Goal: Information Seeking & Learning: Learn about a topic

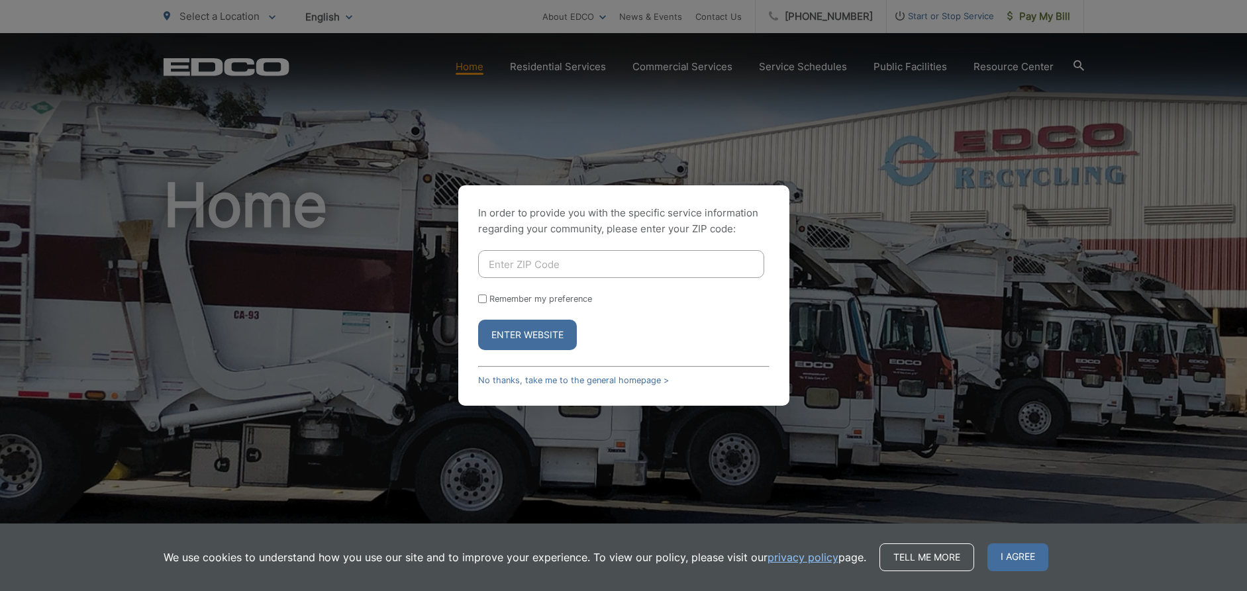
click at [525, 261] on input "Enter ZIP Code" at bounding box center [621, 264] width 286 height 28
type input "92105"
click at [483, 305] on form "92105 Remember my preference Enter Website" at bounding box center [623, 300] width 291 height 100
click at [483, 297] on input "Remember my preference" at bounding box center [482, 299] width 9 height 9
checkbox input "true"
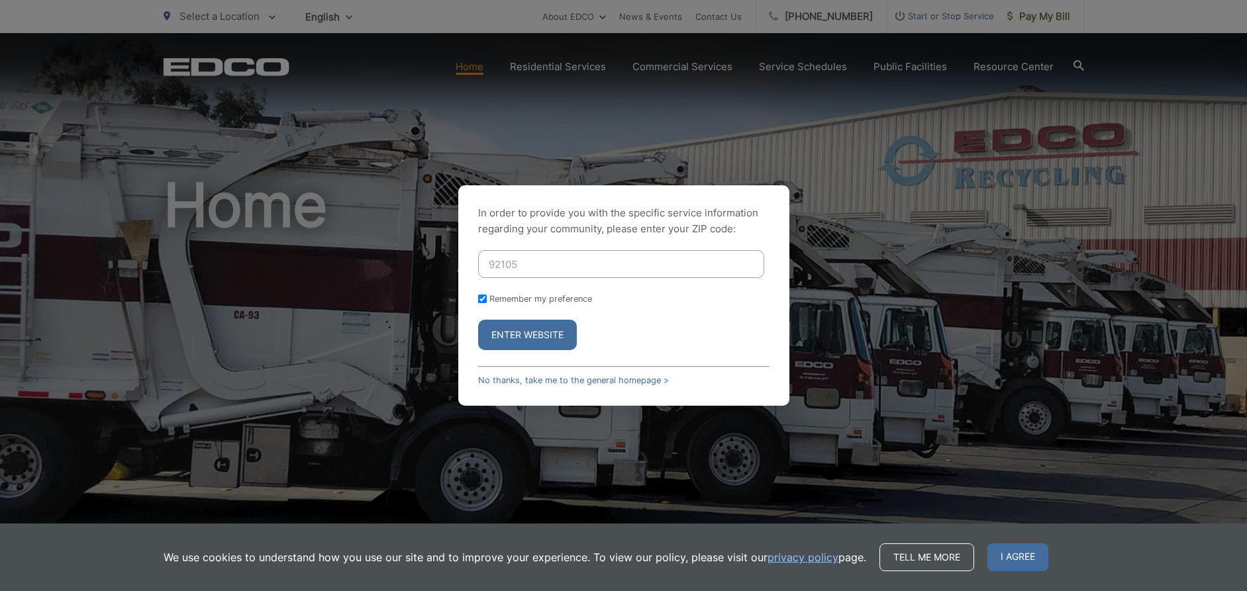
click at [509, 331] on button "Enter Website" at bounding box center [527, 335] width 99 height 30
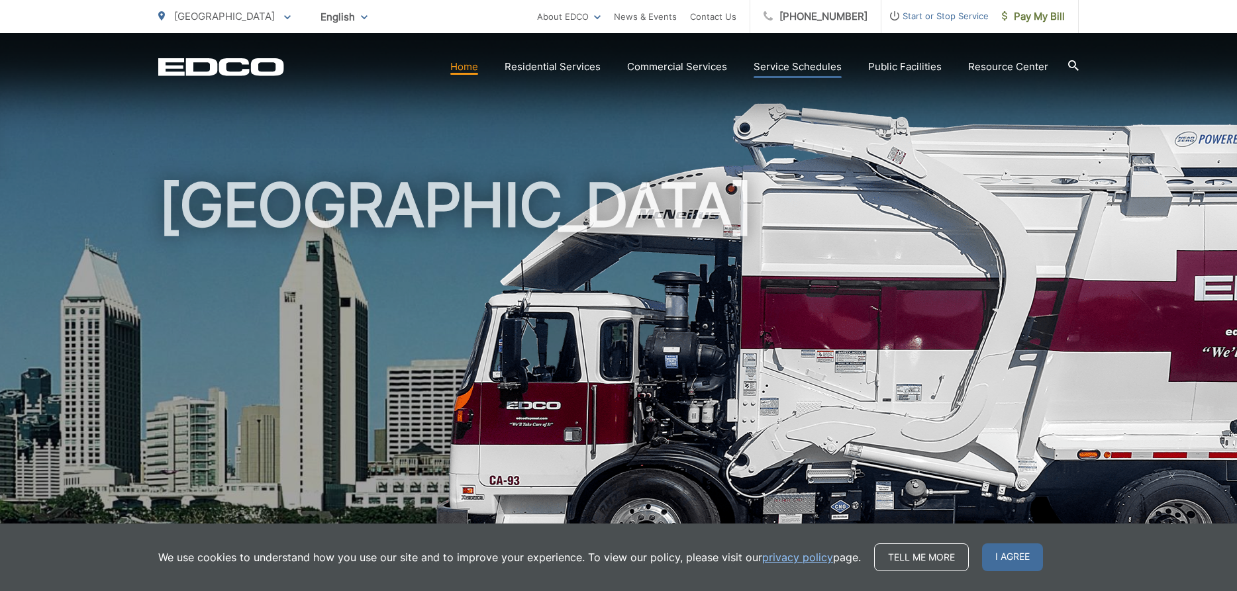
click at [817, 64] on link "Service Schedules" at bounding box center [798, 67] width 88 height 16
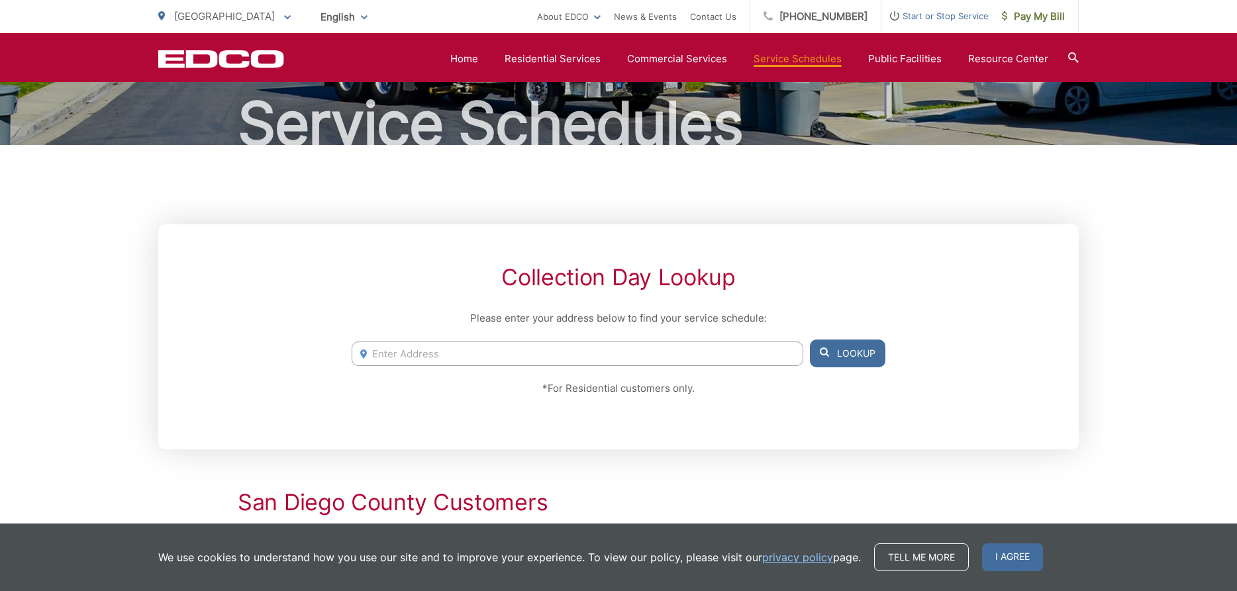
scroll to position [328, 0]
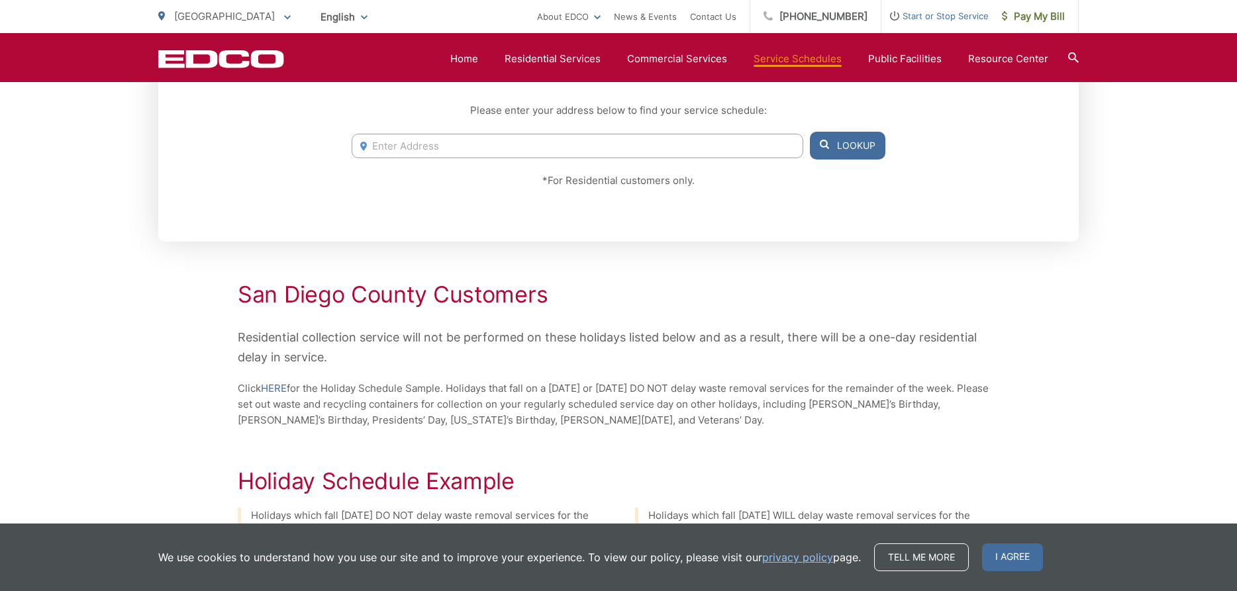
click at [513, 146] on input "Enter Address" at bounding box center [578, 146] width 452 height 25
click at [862, 146] on button "Lookup" at bounding box center [848, 146] width 76 height 28
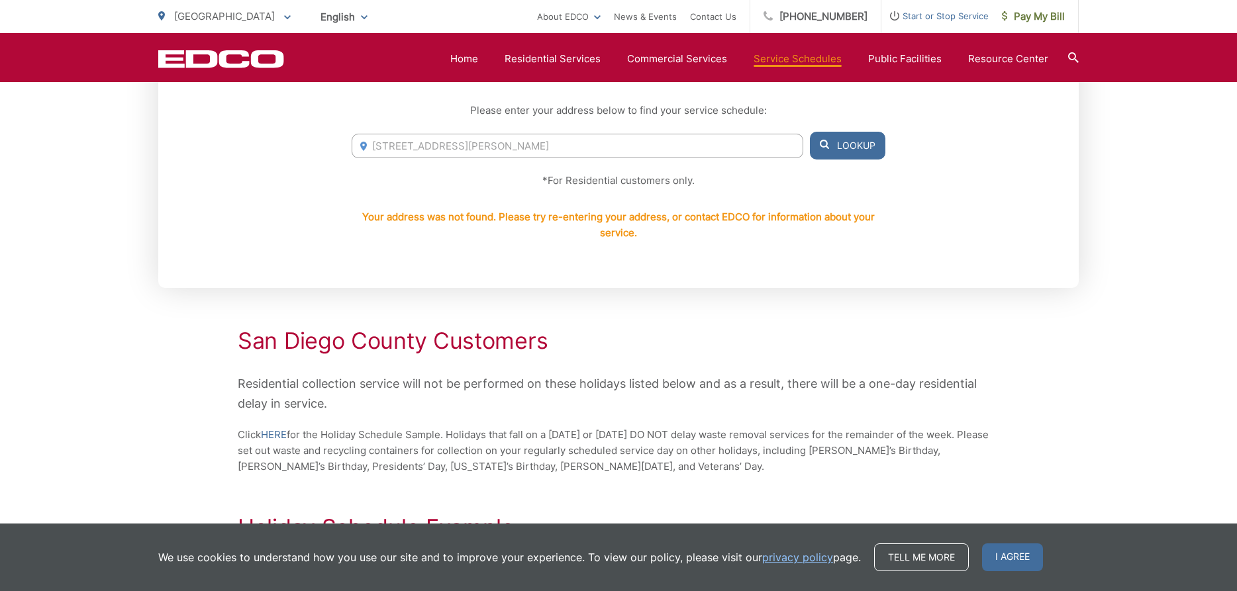
click at [560, 142] on input "3526 Van Dyke Avenue" at bounding box center [578, 146] width 452 height 25
type input "3526 Van Dyke"
click at [842, 145] on button "Lookup" at bounding box center [848, 146] width 76 height 28
click at [849, 138] on button "Lookup" at bounding box center [848, 146] width 76 height 28
click at [475, 148] on input "3526 Van Dyke" at bounding box center [578, 146] width 452 height 25
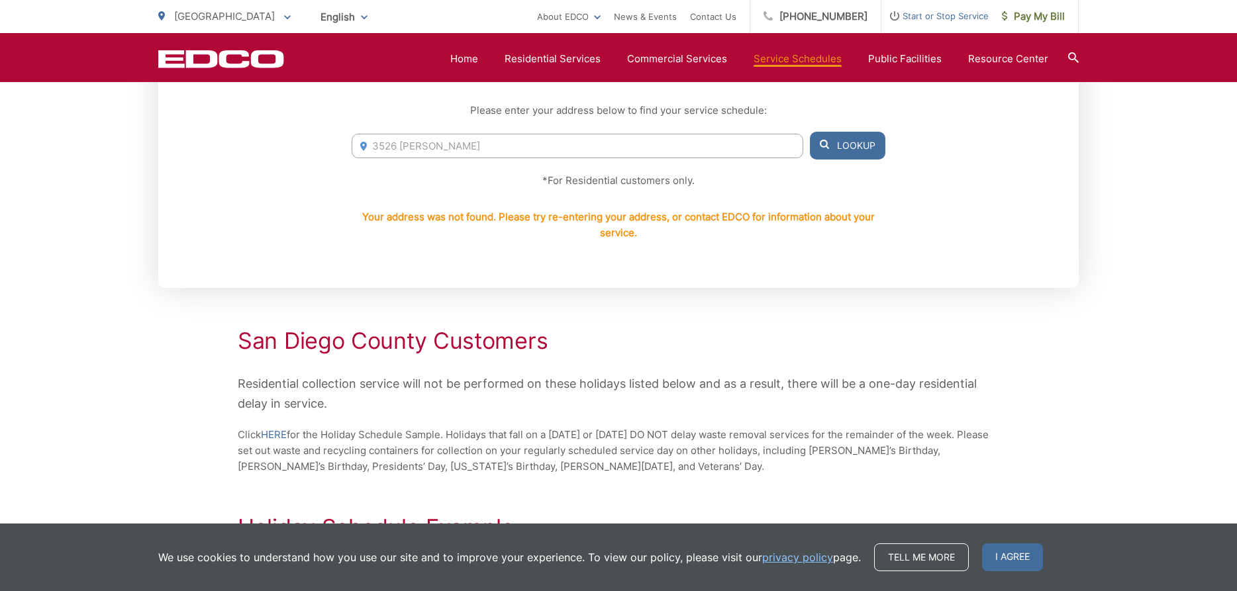
click at [861, 145] on button "Lookup" at bounding box center [848, 146] width 76 height 28
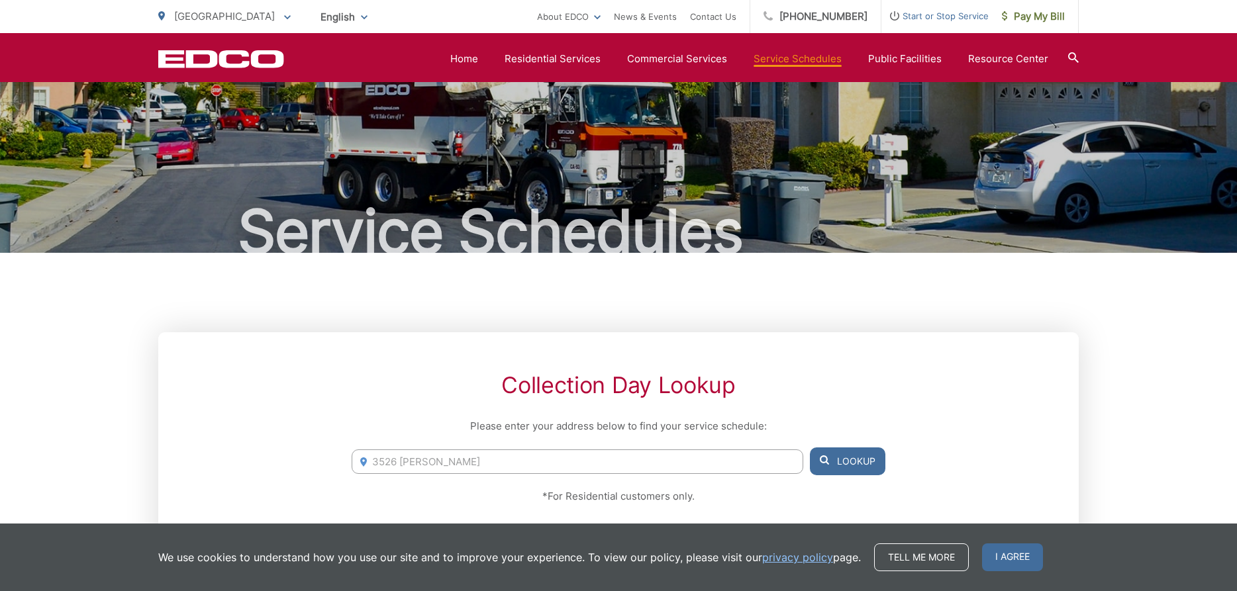
scroll to position [0, 0]
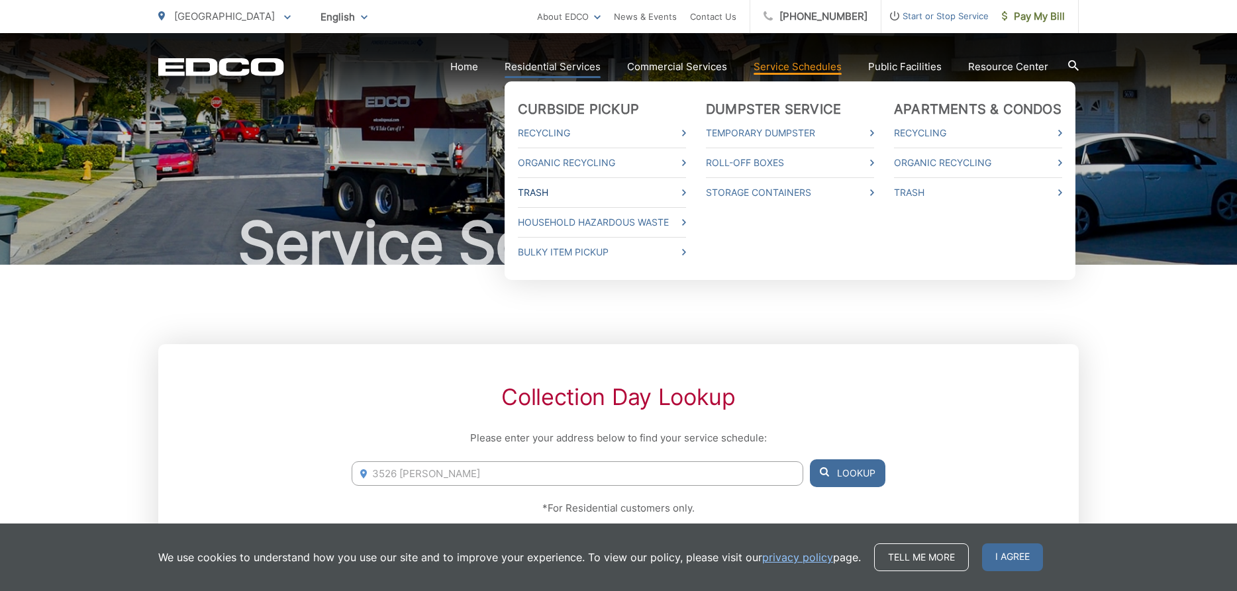
click at [564, 189] on link "Trash" at bounding box center [602, 193] width 168 height 16
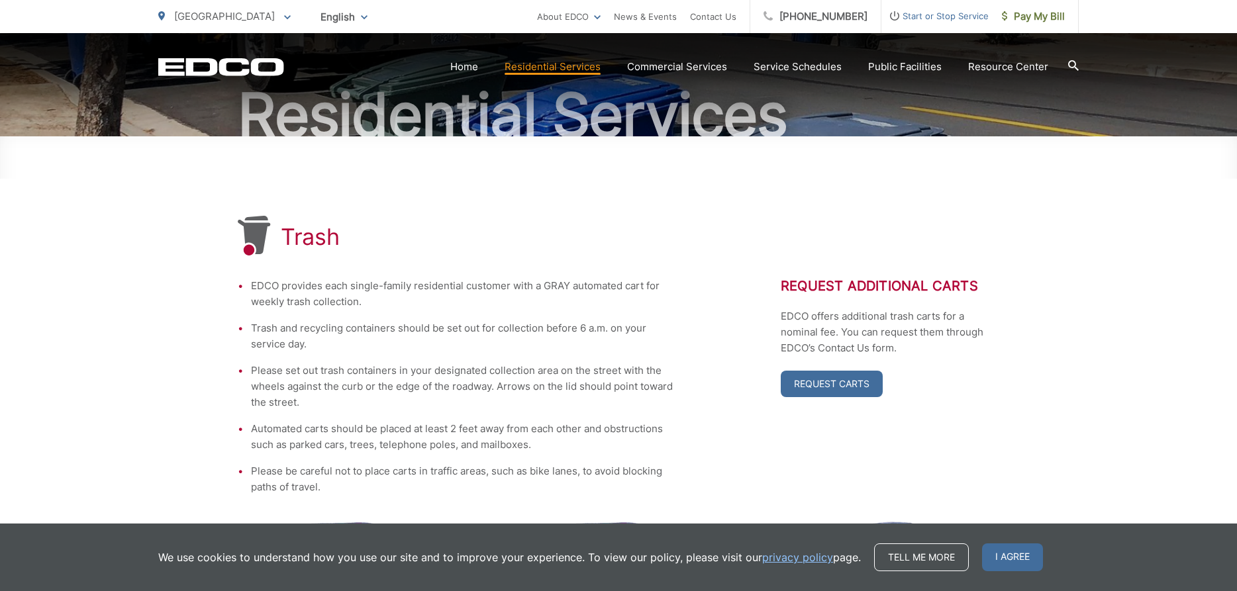
scroll to position [201, 0]
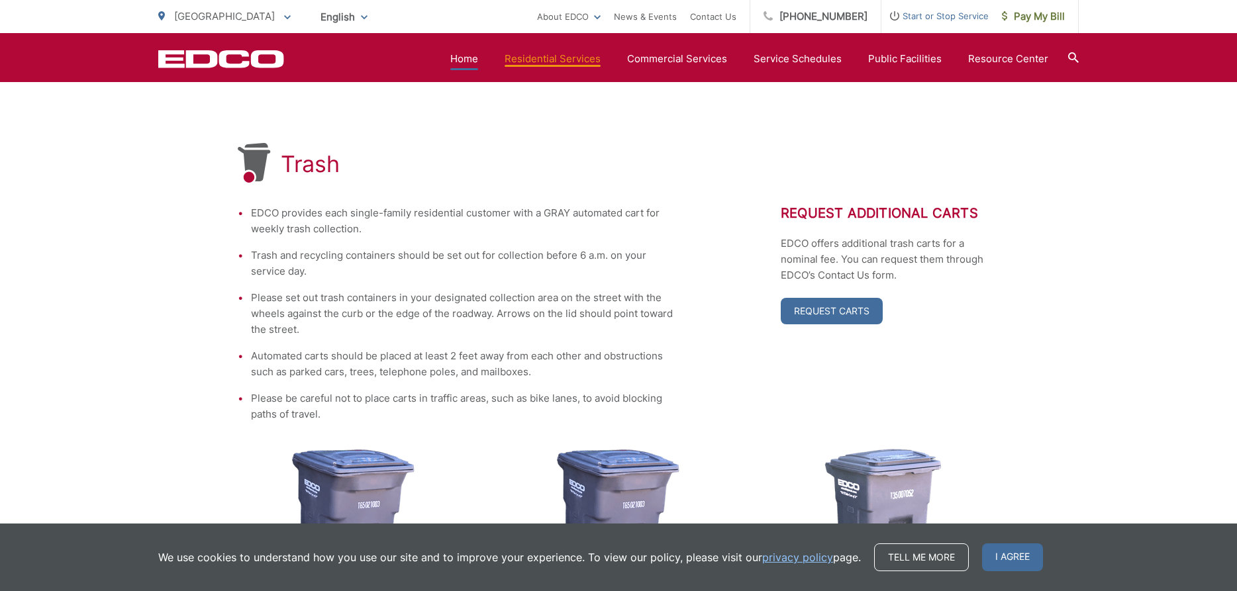
click at [471, 58] on link "Home" at bounding box center [464, 59] width 28 height 16
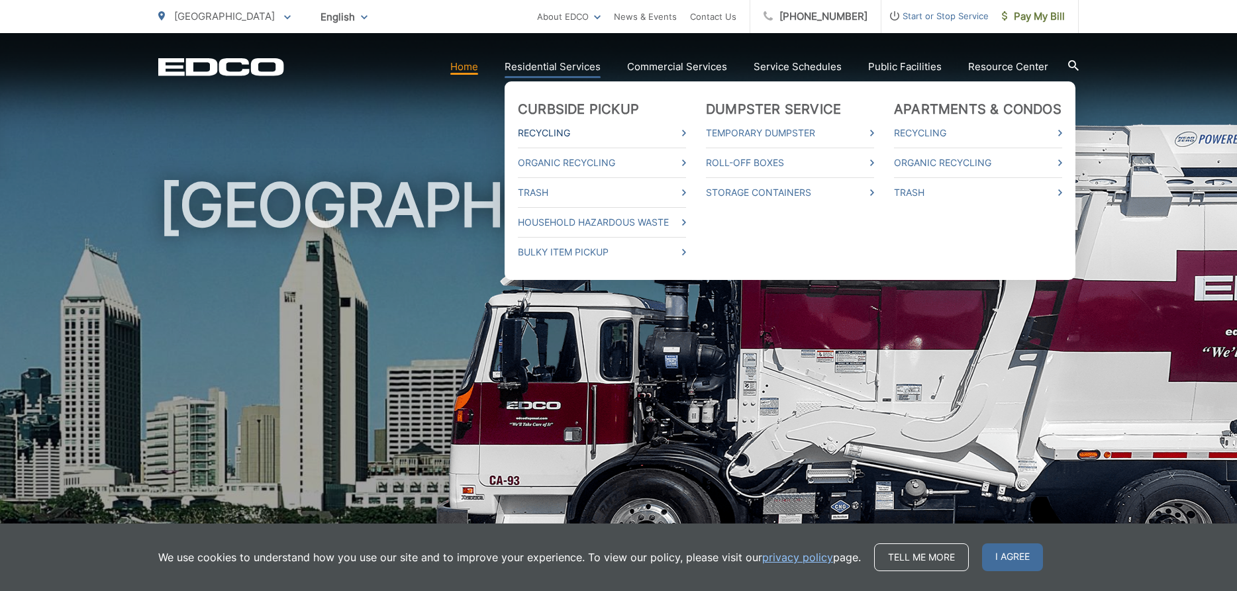
click at [565, 128] on link "Recycling" at bounding box center [602, 133] width 168 height 16
click at [587, 160] on link "Organic Recycling" at bounding box center [602, 163] width 168 height 16
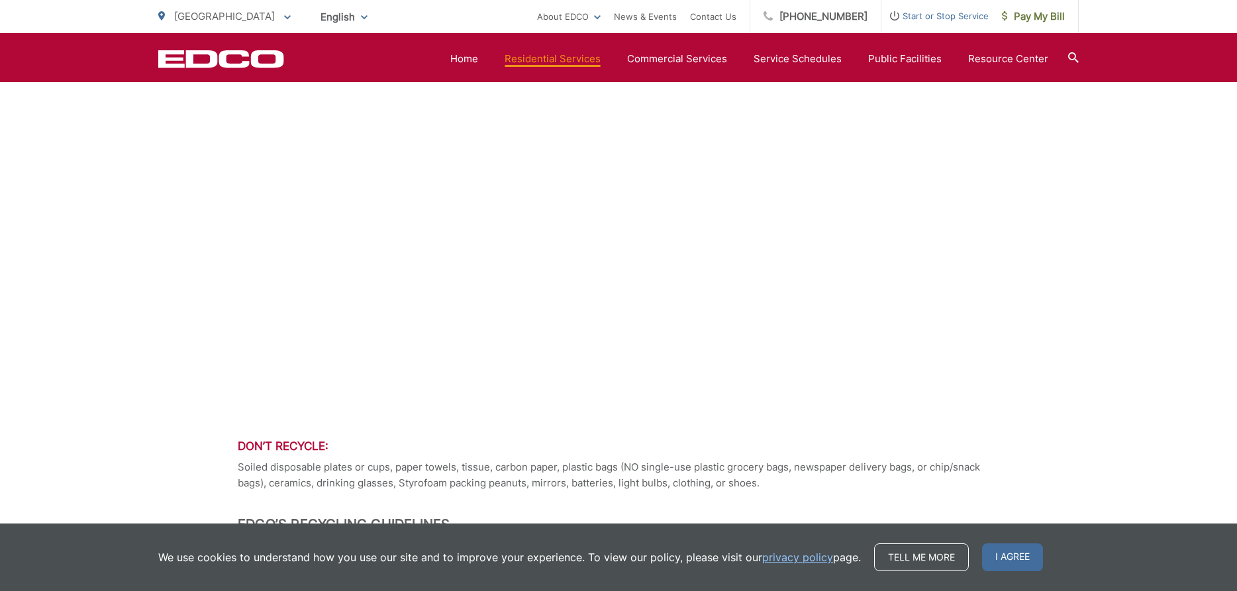
scroll to position [776, 0]
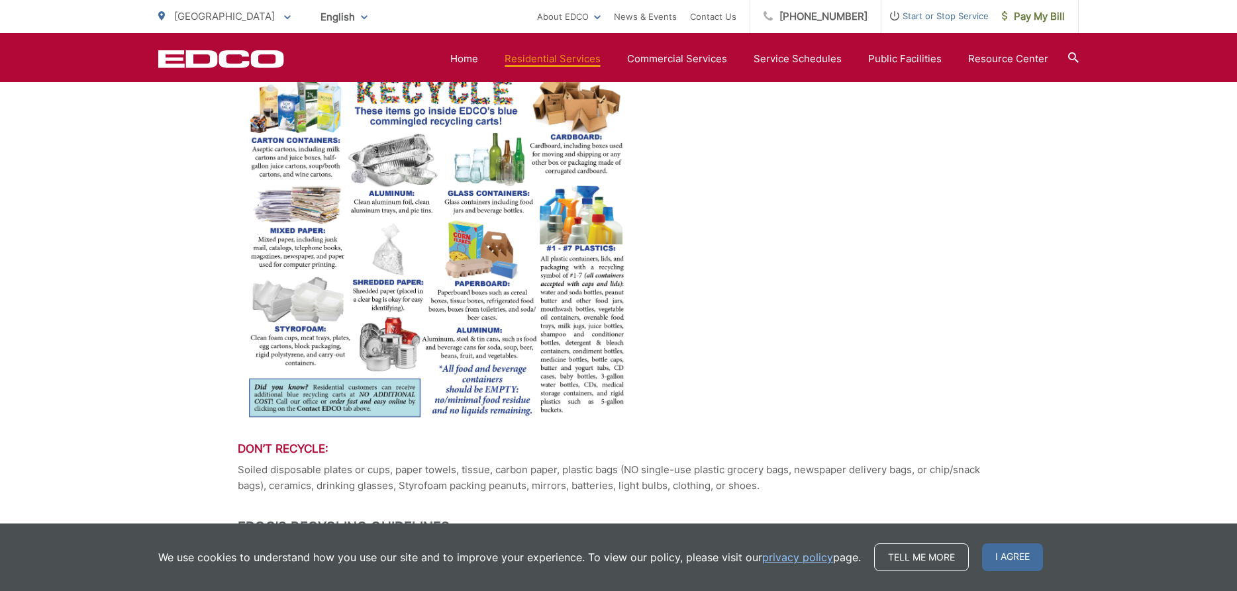
click at [420, 242] on img at bounding box center [436, 246] width 397 height 350
